Goal: Task Accomplishment & Management: Use online tool/utility

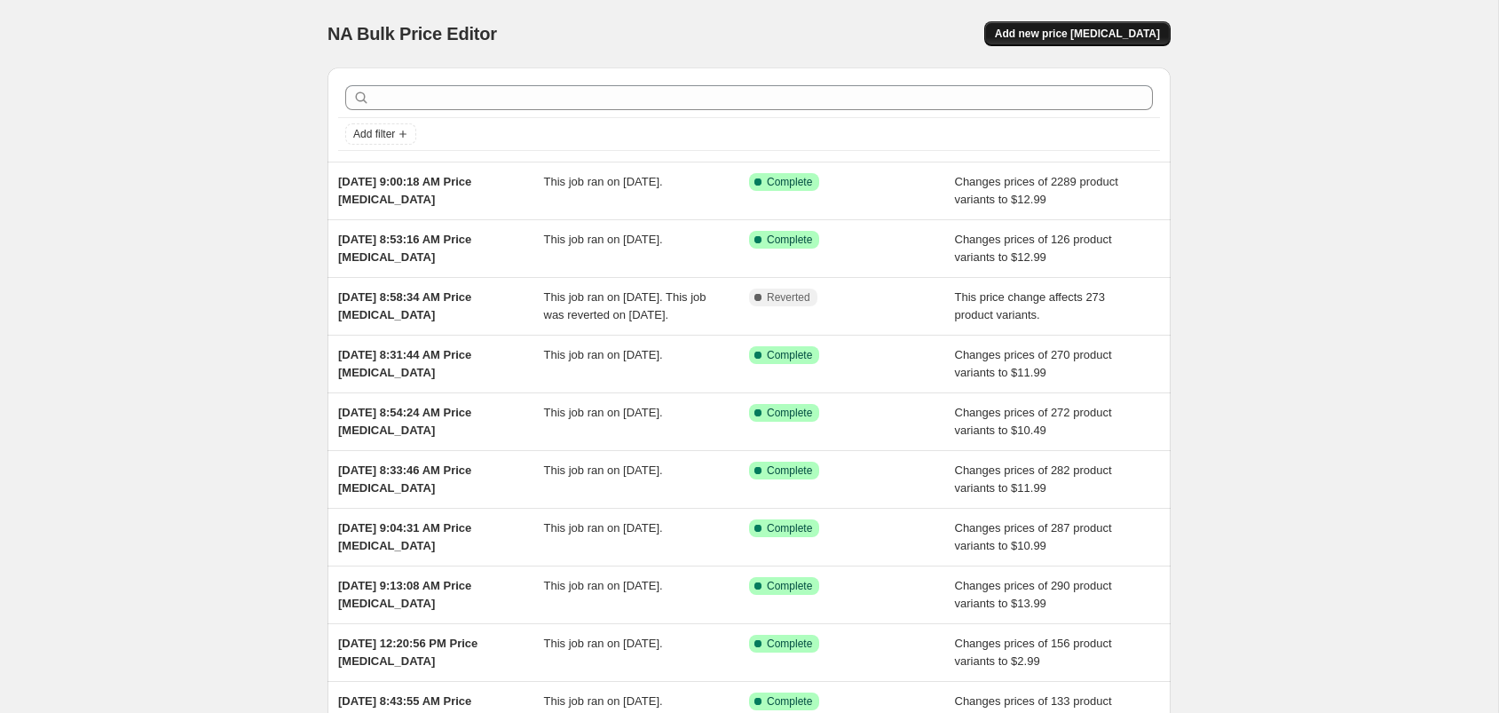
click at [1111, 36] on span "Add new price [MEDICAL_DATA]" at bounding box center [1077, 34] width 165 height 14
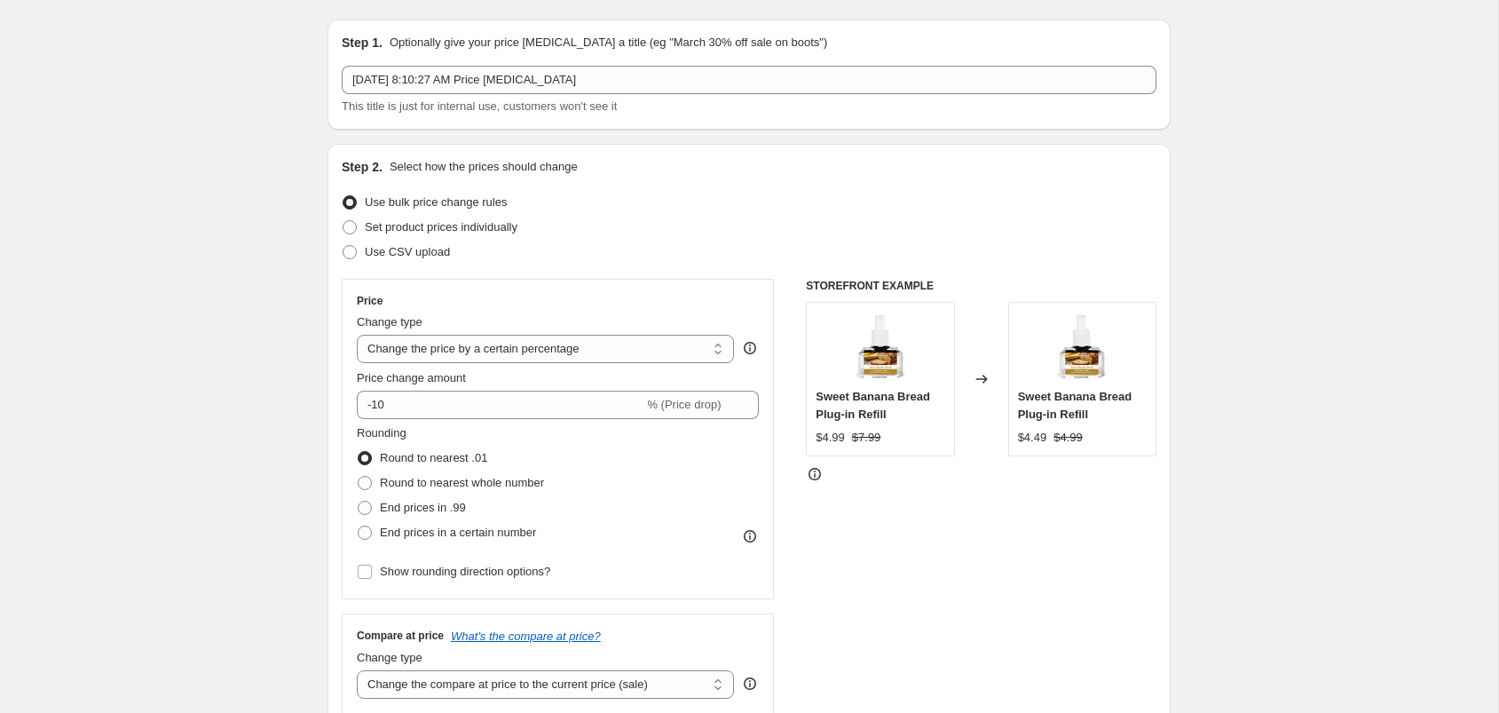
scroll to position [53, 0]
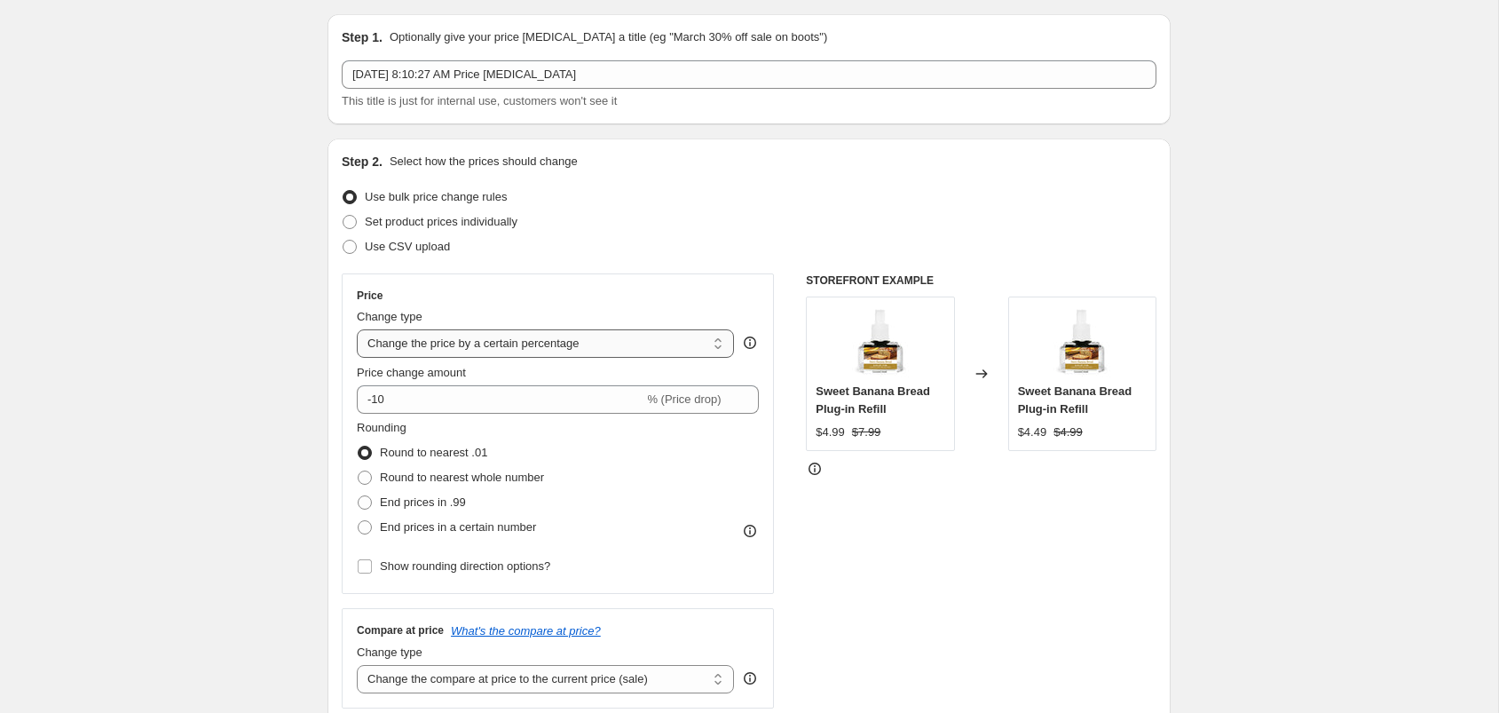
click at [413, 349] on select "Change the price to a certain amount Change the price by a certain amount Chang…" at bounding box center [545, 343] width 377 height 28
select select "pc"
type input "50"
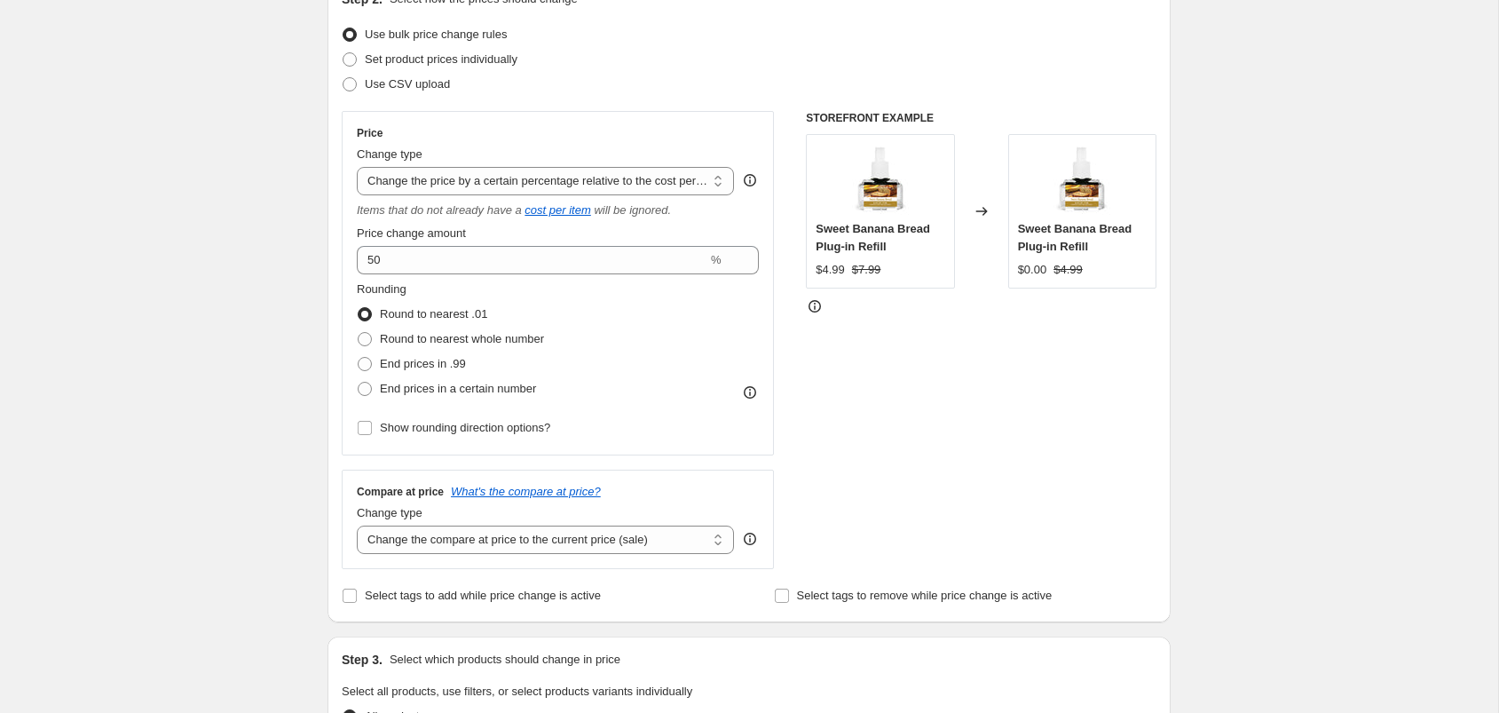
scroll to position [217, 0]
click at [442, 175] on select "Change the price to a certain amount Change the price by a certain amount Chang…" at bounding box center [545, 180] width 377 height 28
select select "to"
click at [357, 166] on select "Change the price to a certain amount Change the price by a certain amount Chang…" at bounding box center [545, 180] width 377 height 28
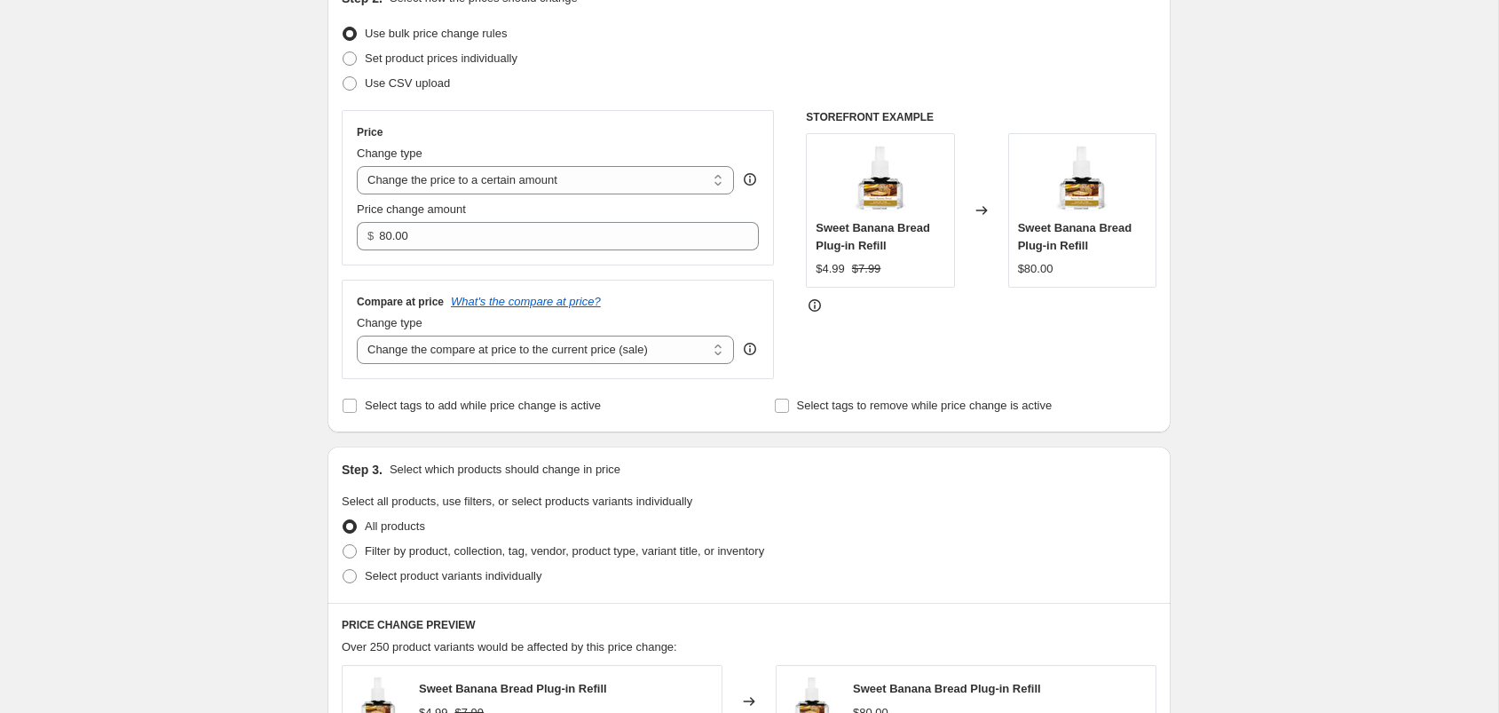
click at [471, 259] on div "Price Change type Change the price to a certain amount Change the price by a ce…" at bounding box center [558, 187] width 432 height 155
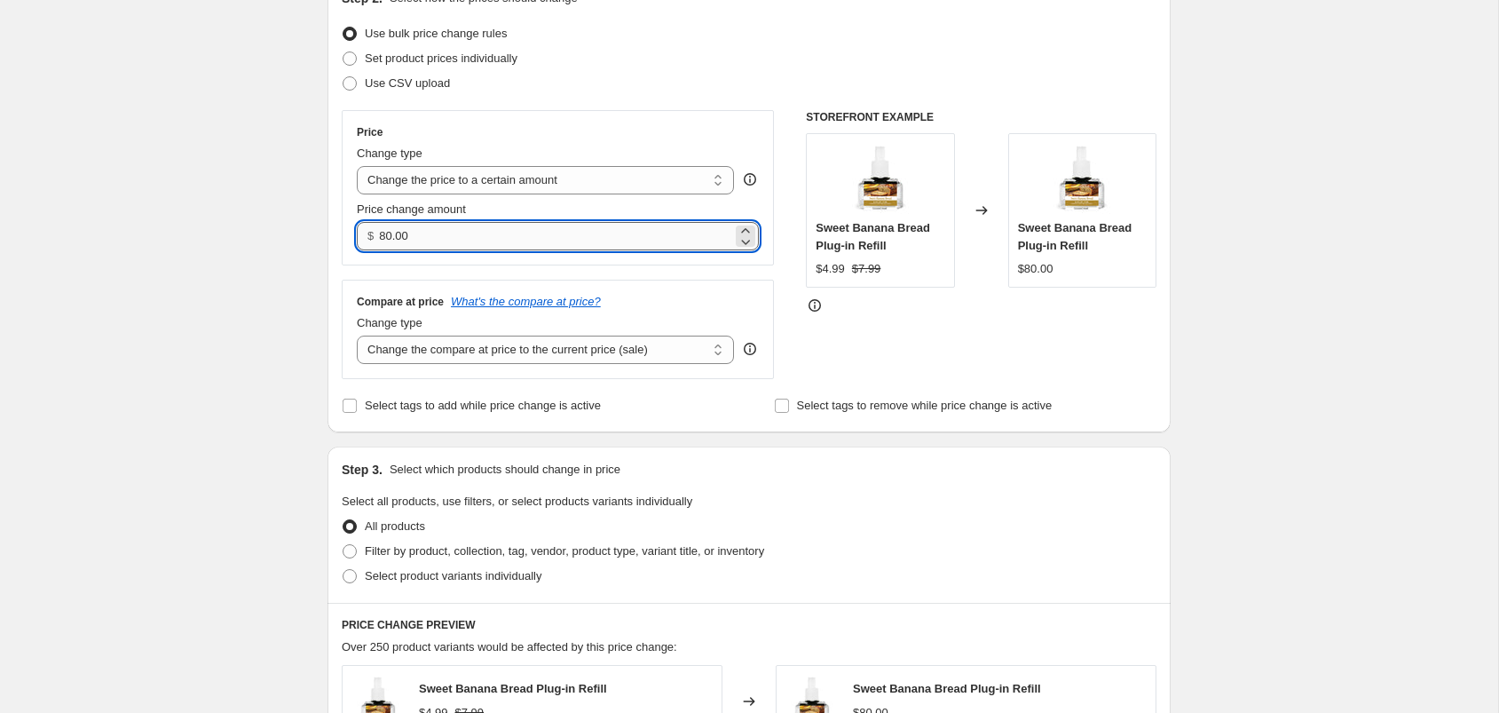
click at [473, 242] on input "80.00" at bounding box center [555, 236] width 352 height 28
type input "3.99"
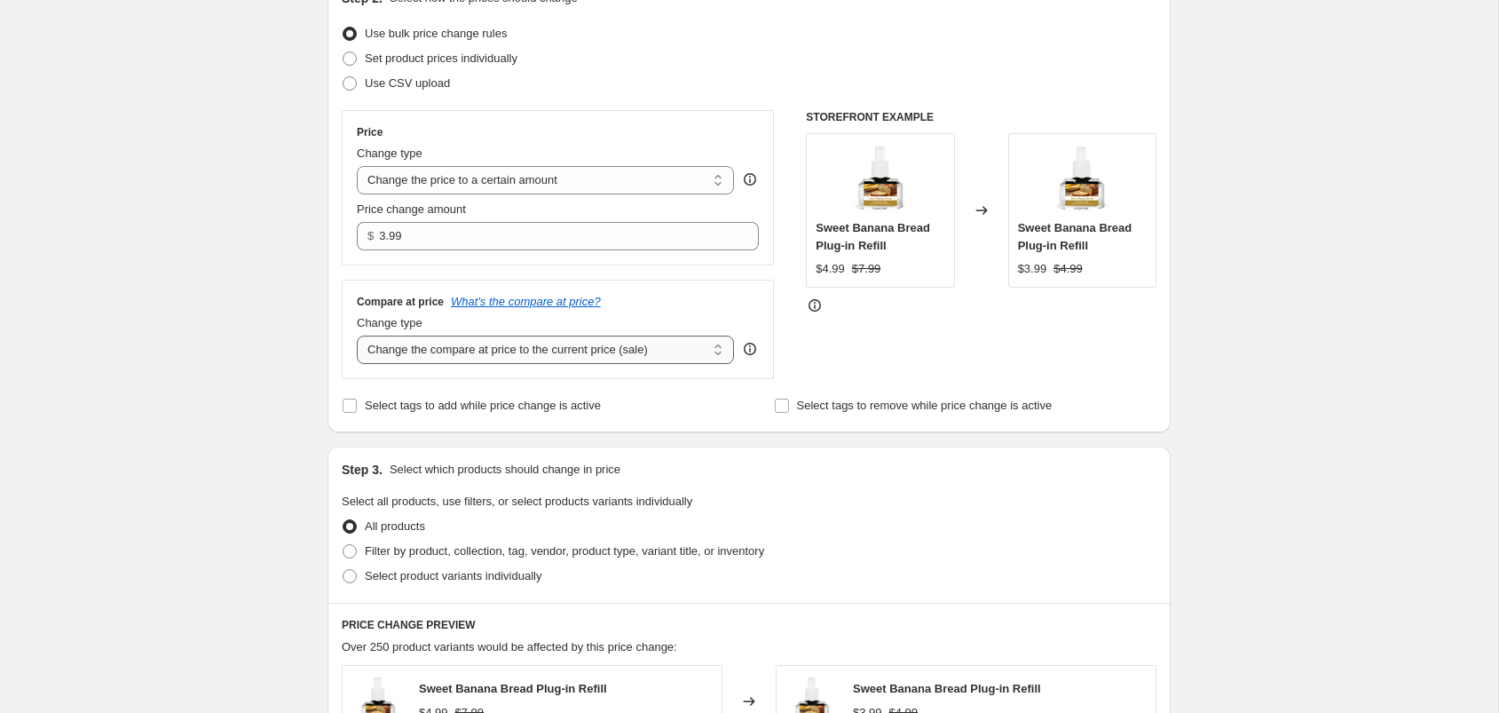
drag, startPoint x: 234, startPoint y: 296, endPoint x: 489, endPoint y: 350, distance: 260.2
click at [262, 296] on div "Create new price [MEDICAL_DATA]. This page is ready Create new price [MEDICAL_D…" at bounding box center [749, 587] width 1498 height 1609
click at [489, 350] on select "Change the compare at price to the current price (sale) Change the compare at p…" at bounding box center [545, 349] width 377 height 28
select select "no_change"
click at [357, 335] on select "Change the compare at price to the current price (sale) Change the compare at p…" at bounding box center [545, 349] width 377 height 28
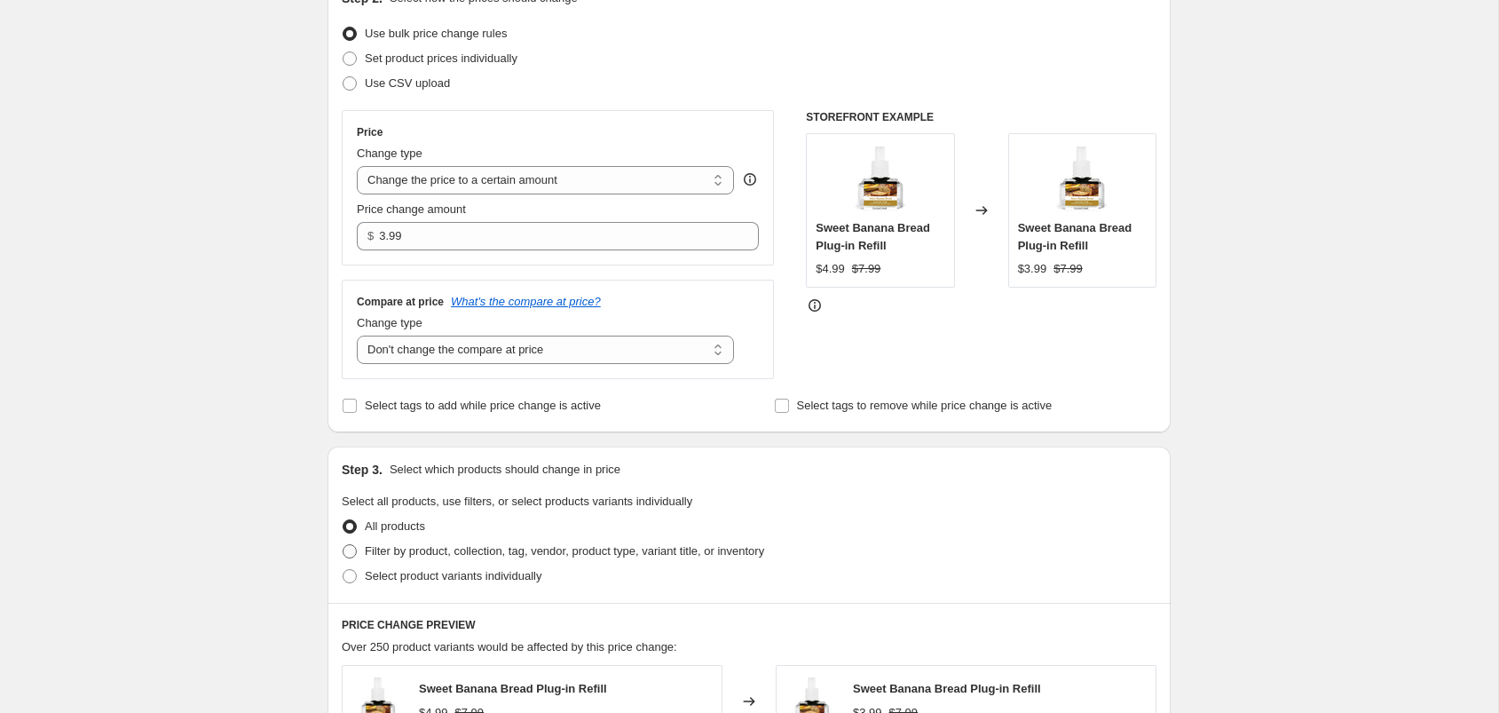
click at [377, 551] on span "Filter by product, collection, tag, vendor, product type, variant title, or inv…" at bounding box center [564, 550] width 399 height 13
click at [343, 545] on input "Filter by product, collection, tag, vendor, product type, variant title, or inv…" at bounding box center [343, 544] width 1 height 1
radio input "true"
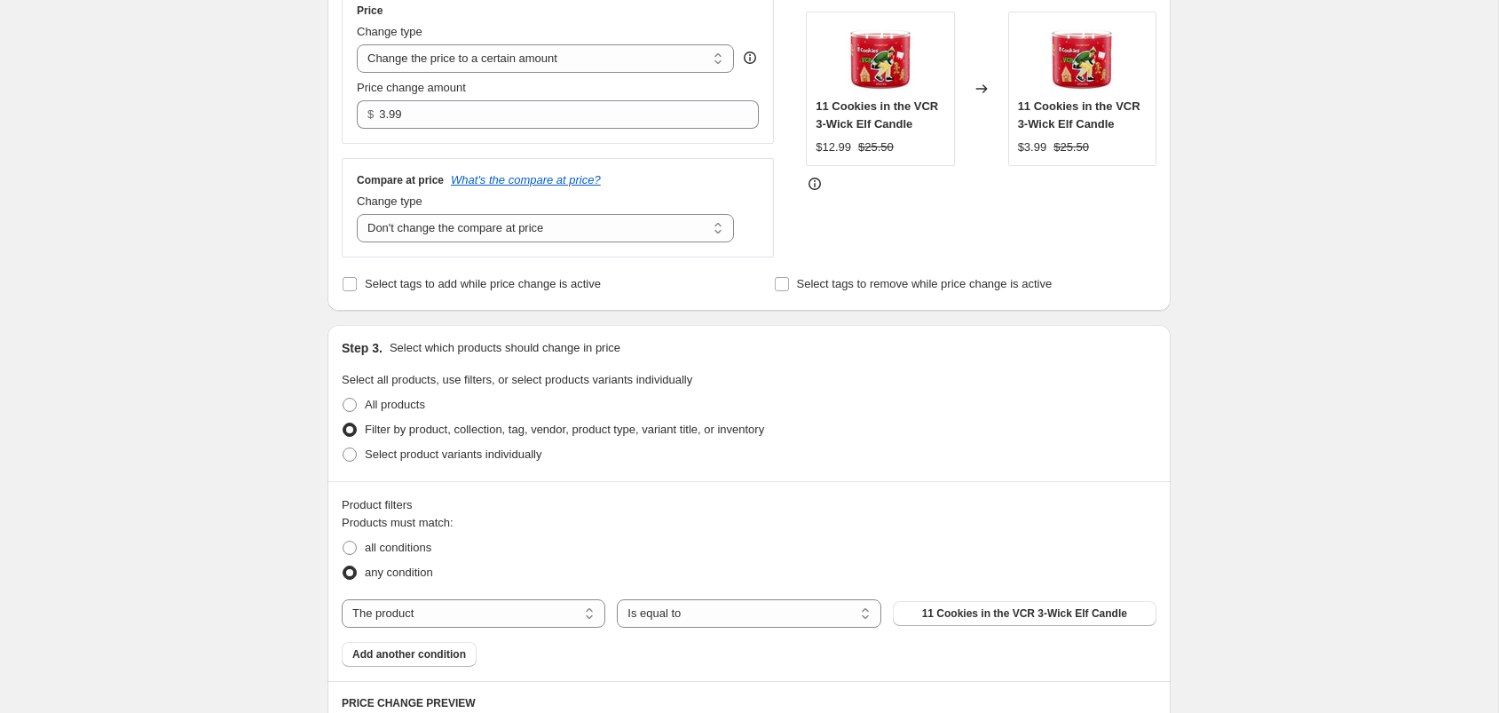
scroll to position [371, 0]
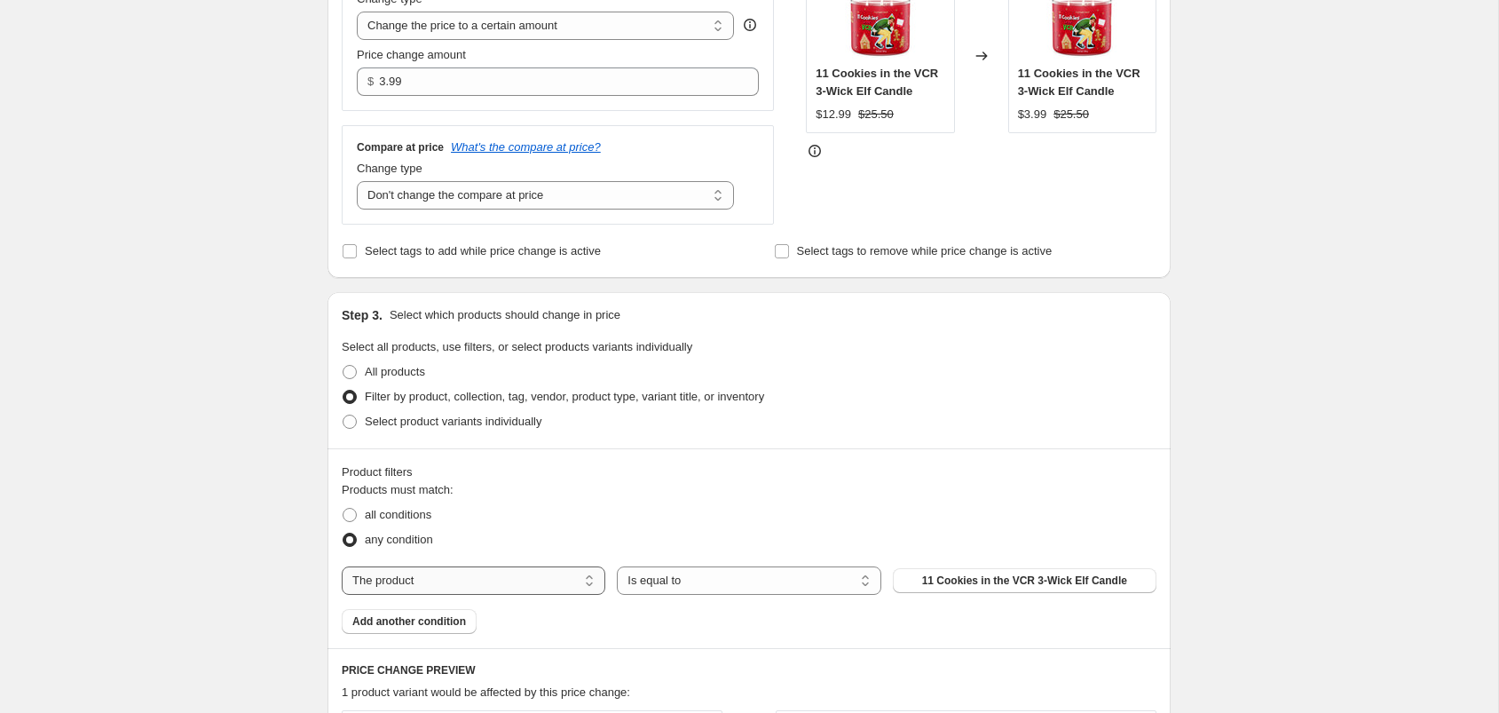
click at [431, 581] on select "The product The product's collection The product's tag The product's vendor The…" at bounding box center [474, 580] width 264 height 28
select select "collection"
click at [986, 586] on span "Apple Cider Donut Fragrance" at bounding box center [1025, 580] width 148 height 14
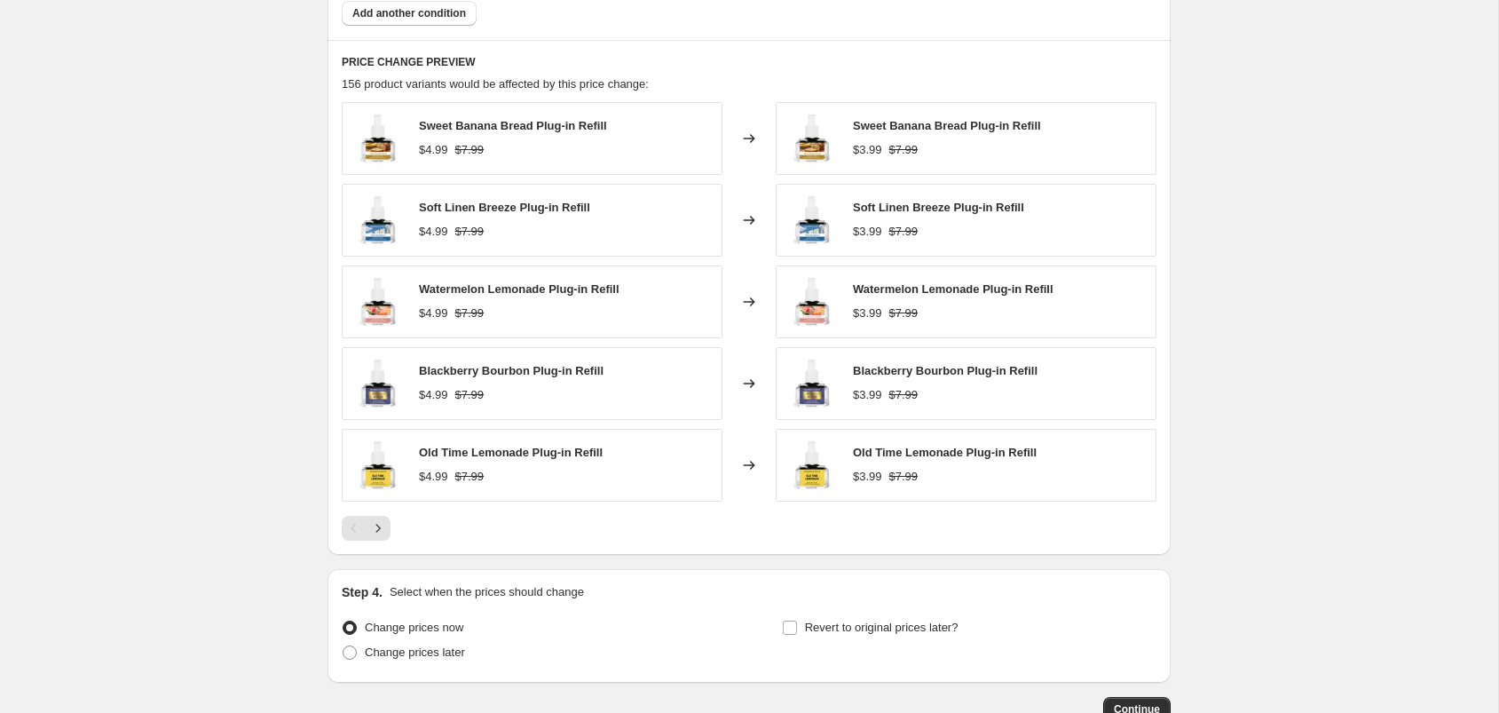
scroll to position [1093, 0]
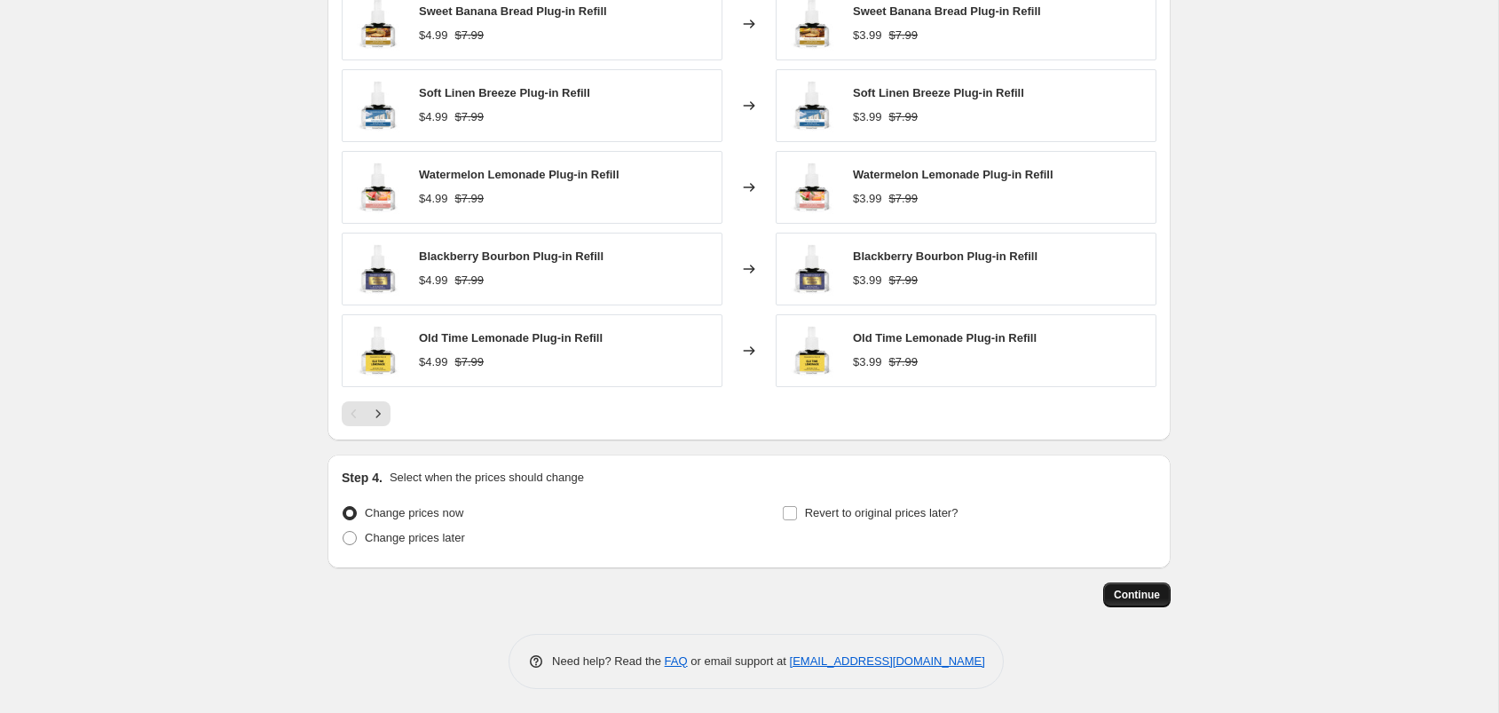
click at [1139, 599] on button "Continue" at bounding box center [1136, 594] width 67 height 25
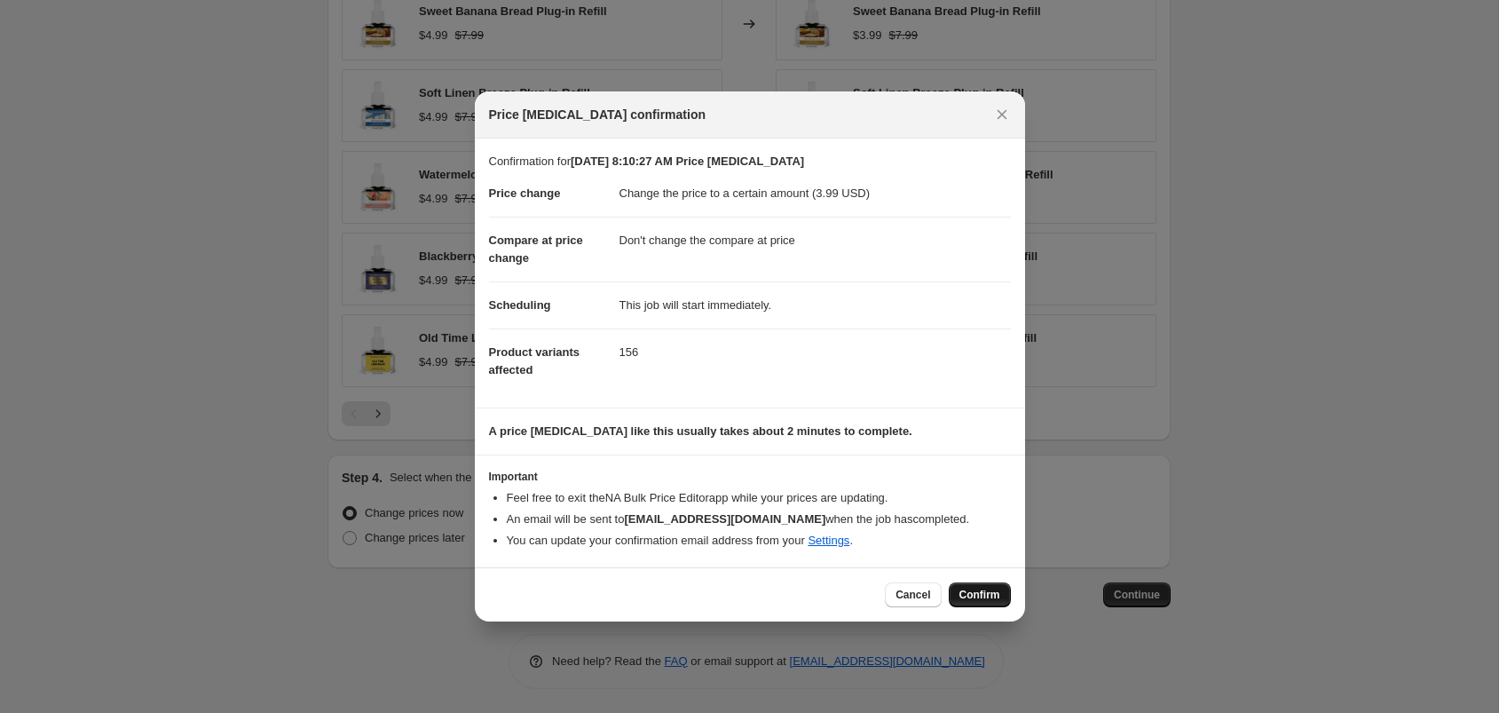
click at [980, 599] on span "Confirm" at bounding box center [979, 595] width 41 height 14
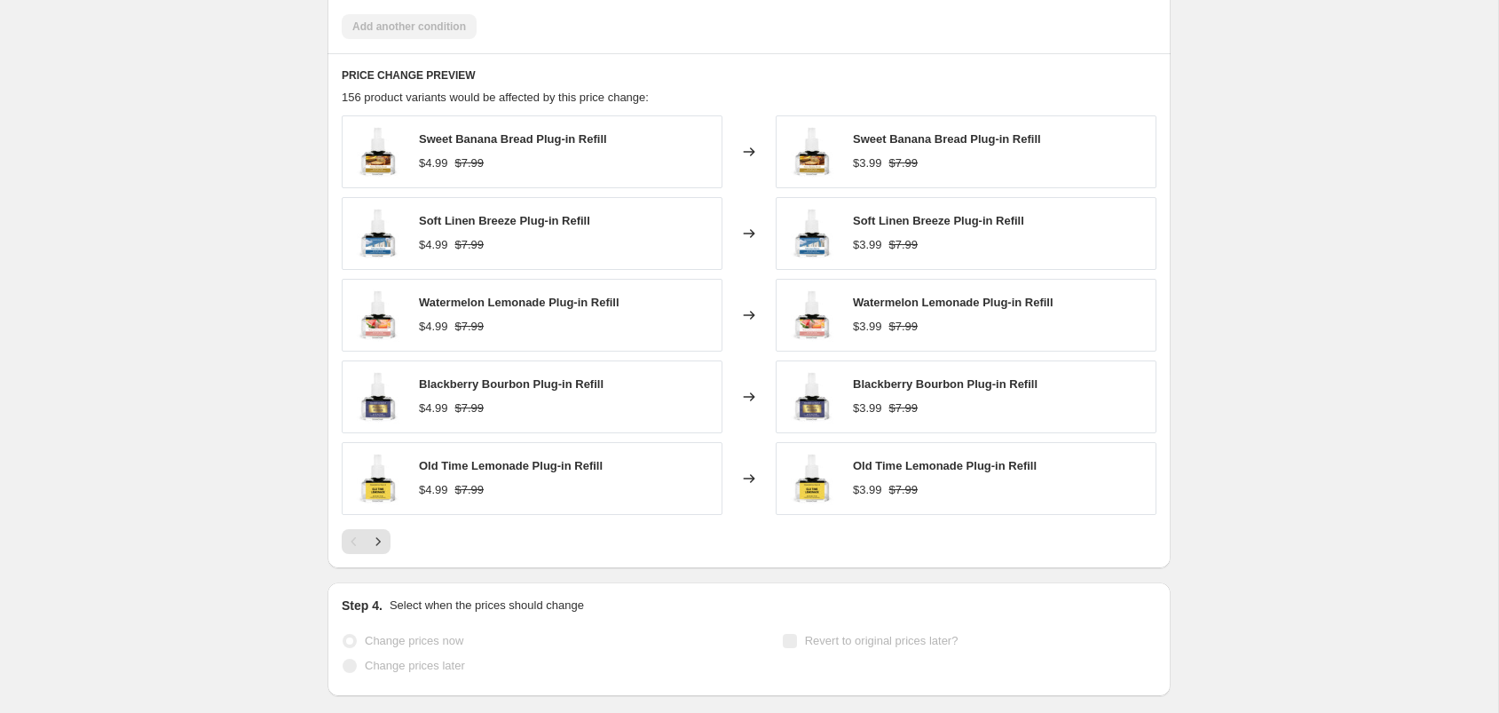
scroll to position [1140, 0]
